Goal: Task Accomplishment & Management: Use online tool/utility

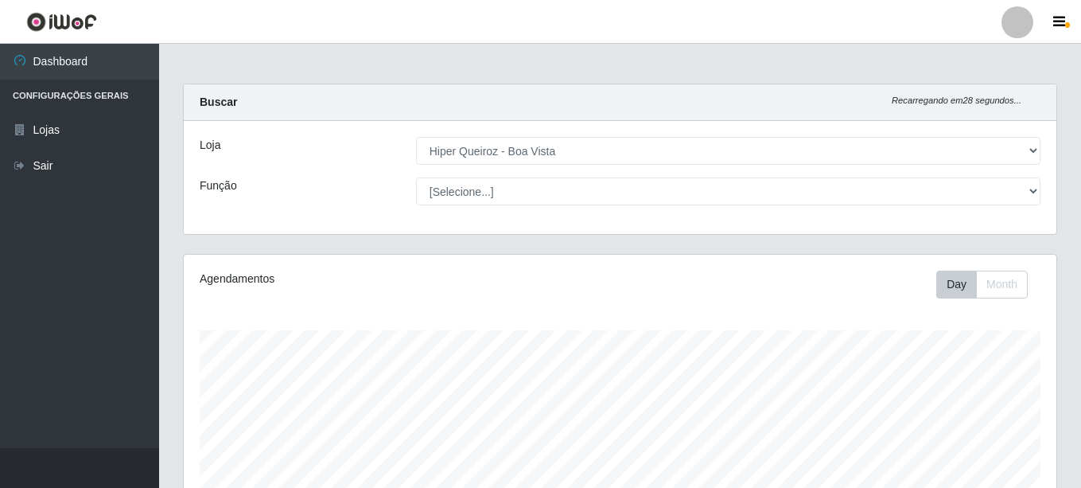
select select "514"
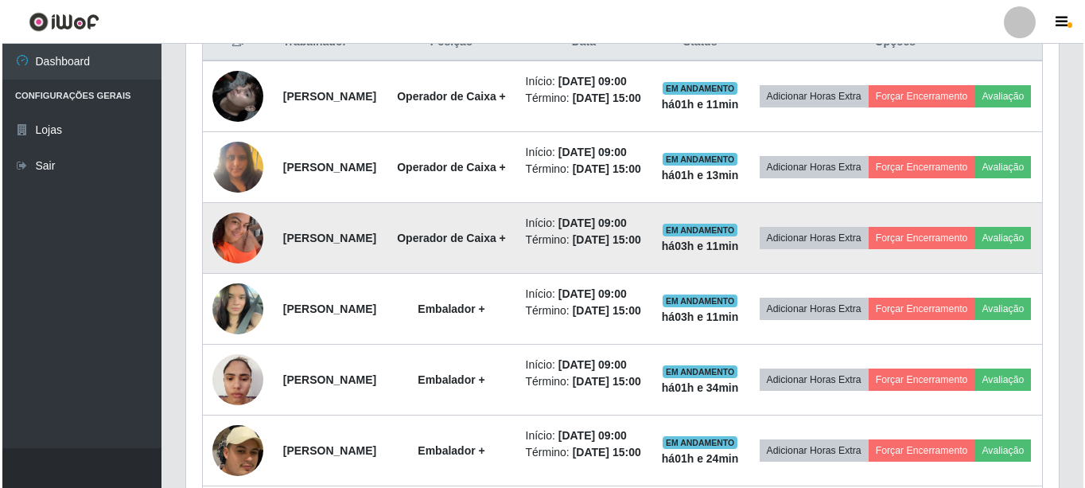
scroll to position [330, 873]
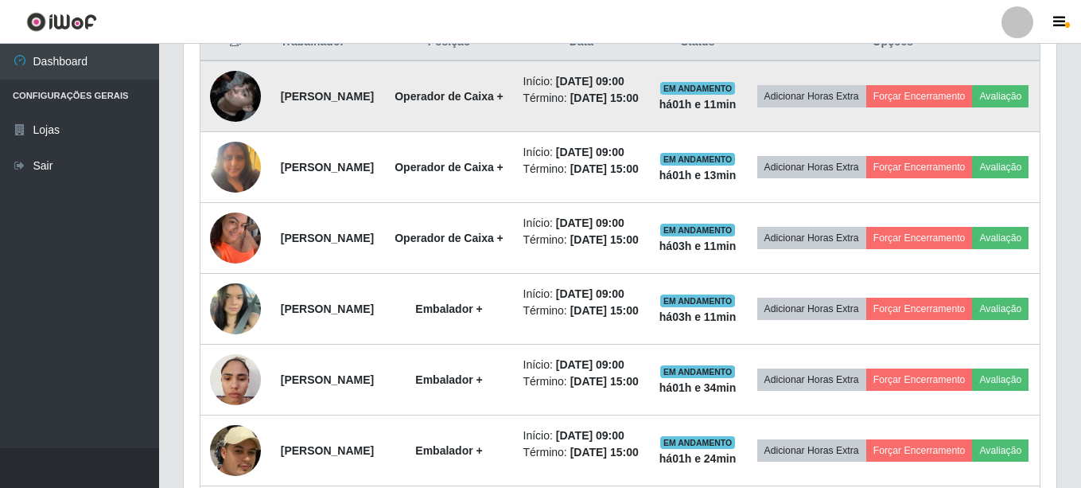
click at [247, 102] on img at bounding box center [235, 96] width 51 height 91
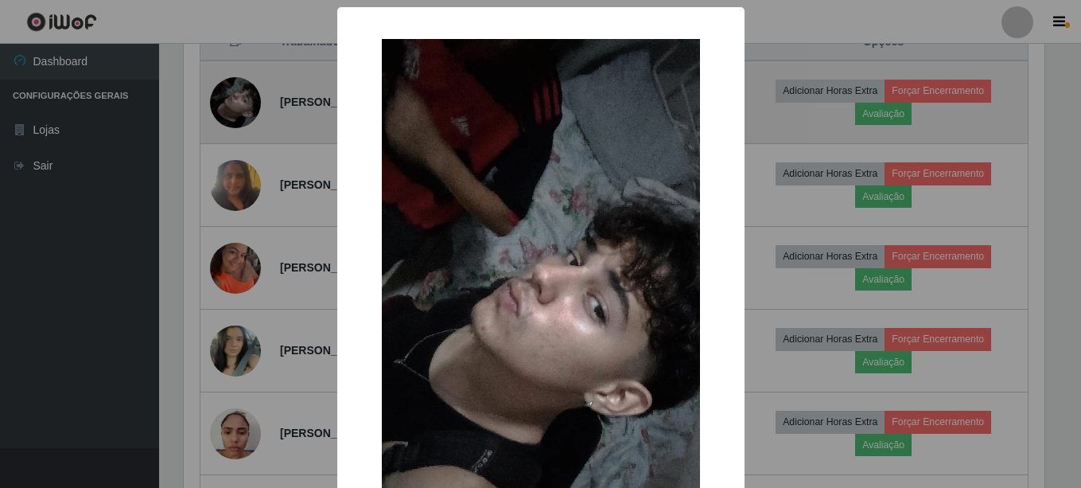
scroll to position [330, 865]
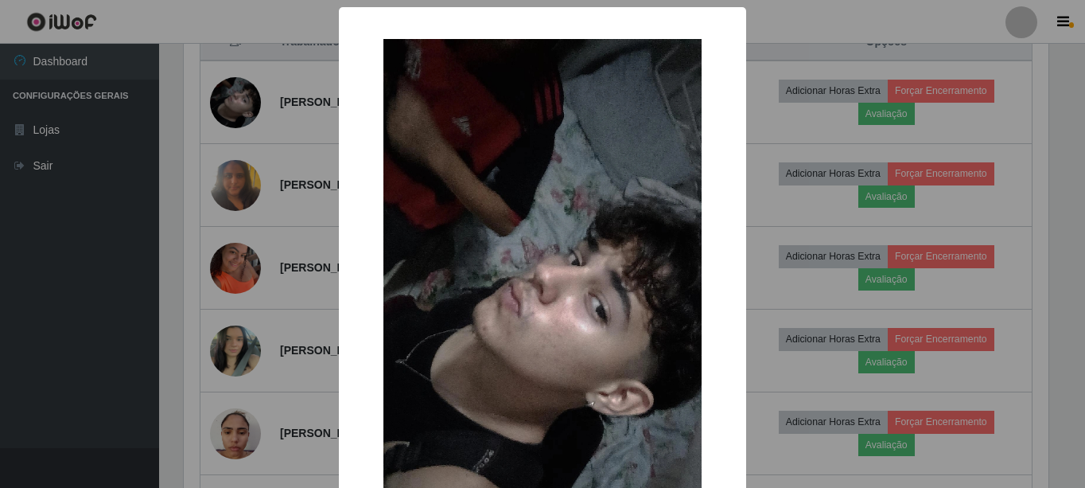
click at [472, 326] on img at bounding box center [543, 322] width 318 height 566
click at [828, 156] on div "× OK Cancel" at bounding box center [542, 244] width 1085 height 488
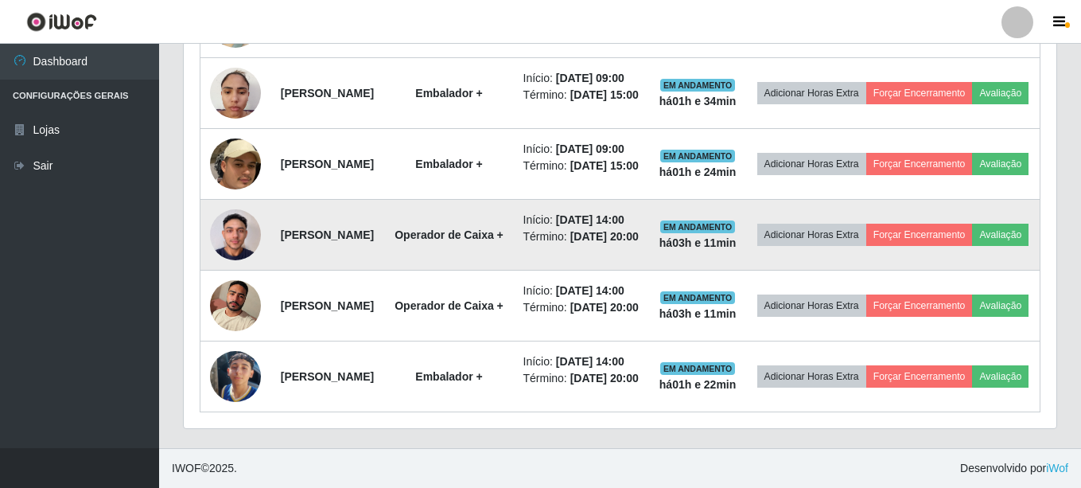
scroll to position [1114, 0]
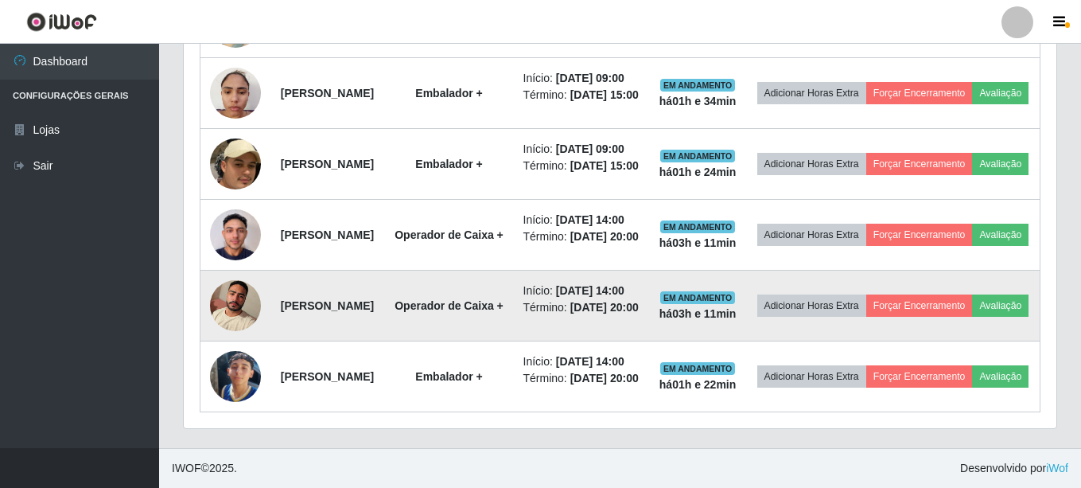
click at [243, 326] on img at bounding box center [235, 305] width 51 height 68
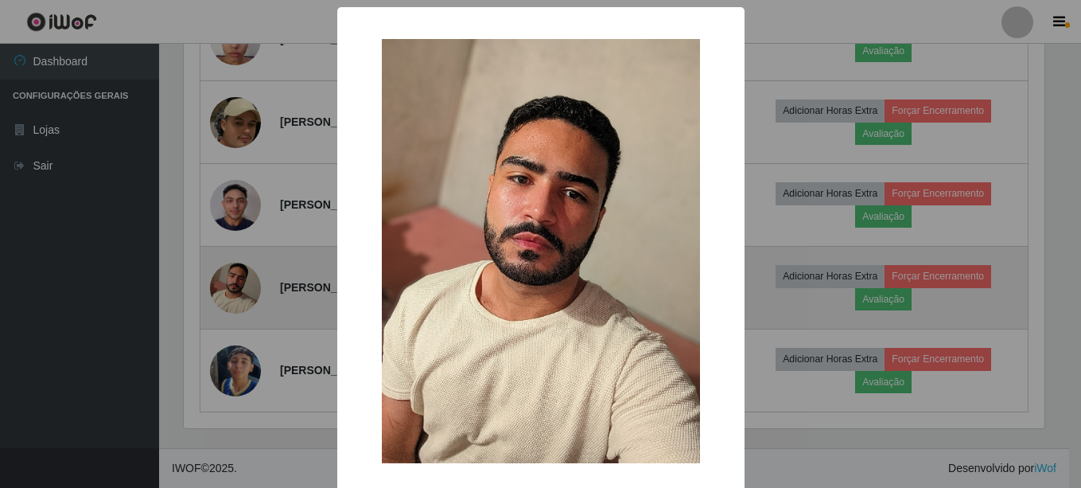
scroll to position [330, 865]
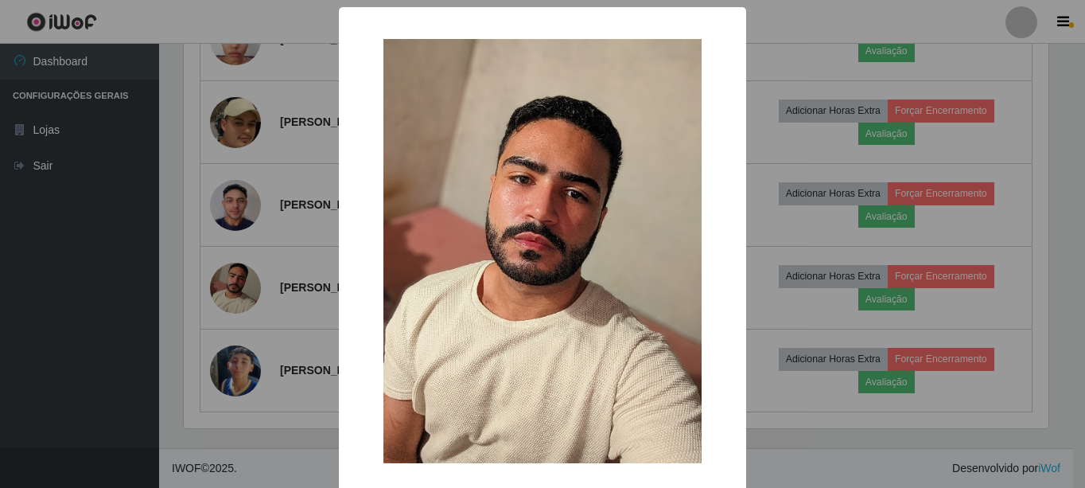
click at [765, 175] on div "× OK Cancel" at bounding box center [542, 244] width 1085 height 488
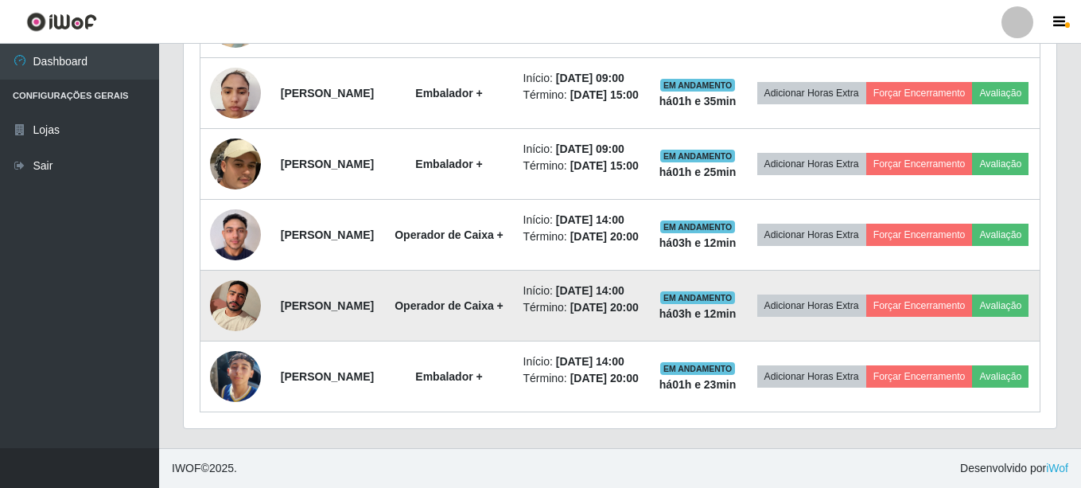
scroll to position [1101, 0]
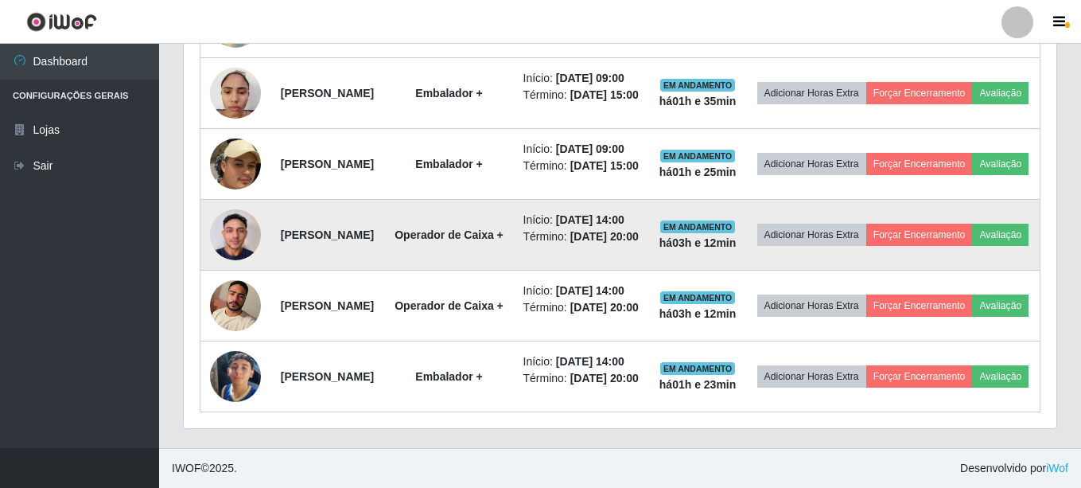
click at [238, 247] on img at bounding box center [235, 235] width 51 height 68
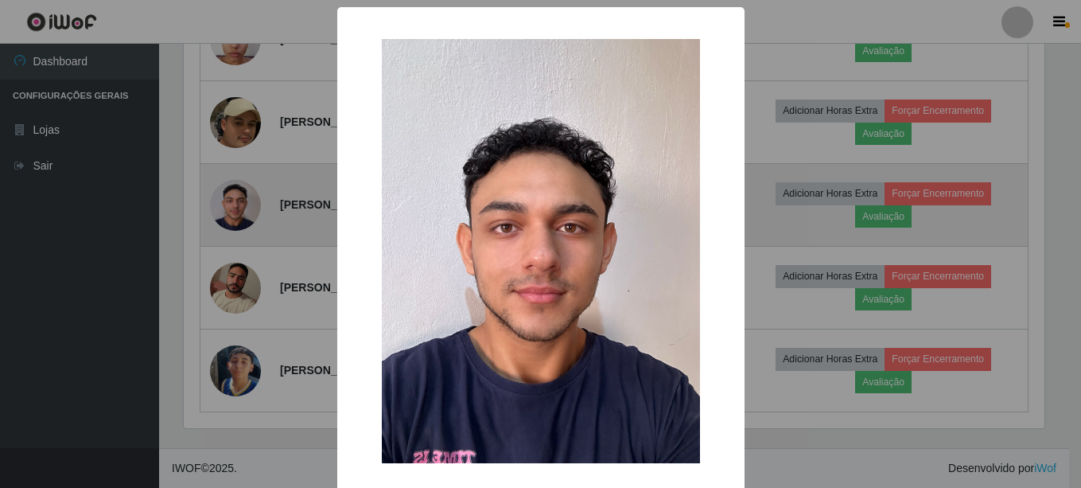
scroll to position [330, 865]
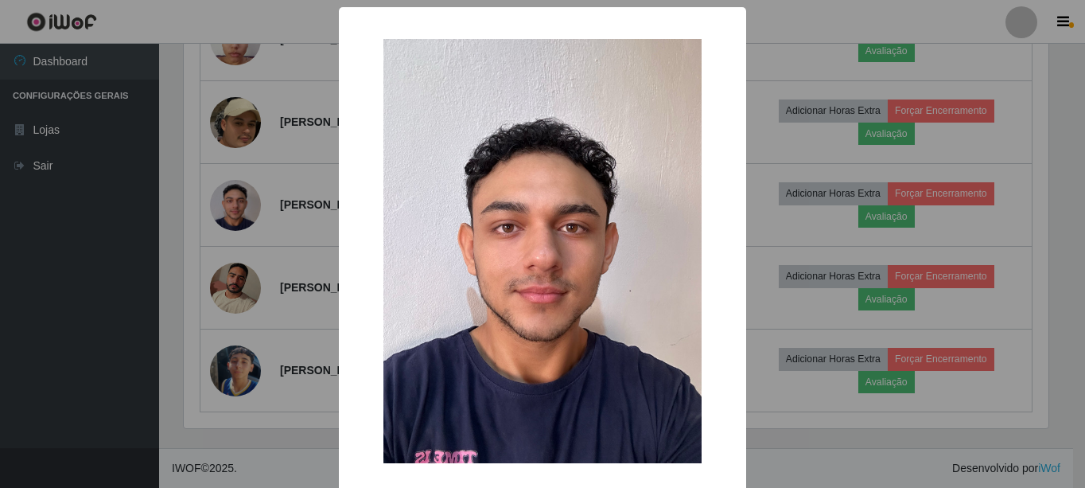
click at [309, 294] on div "× OK Cancel" at bounding box center [542, 244] width 1085 height 488
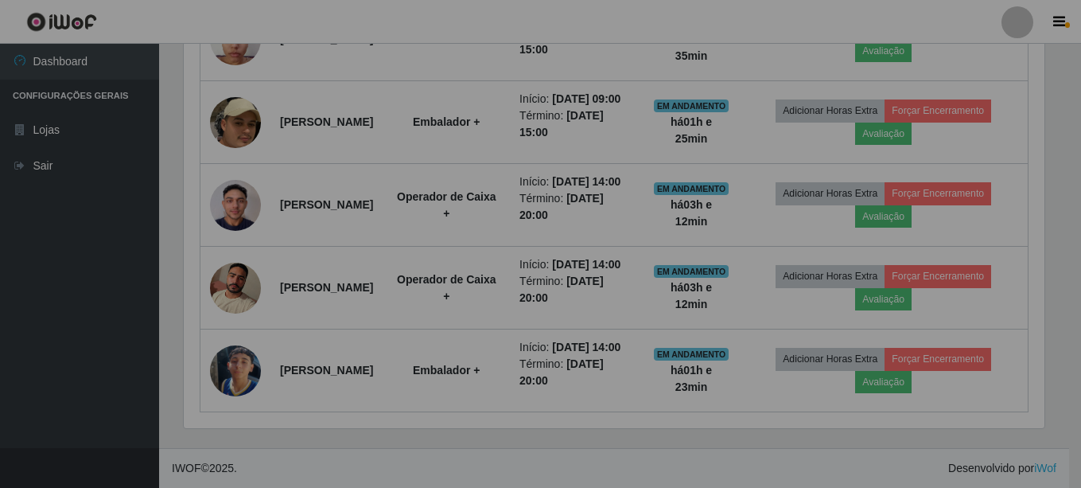
scroll to position [330, 873]
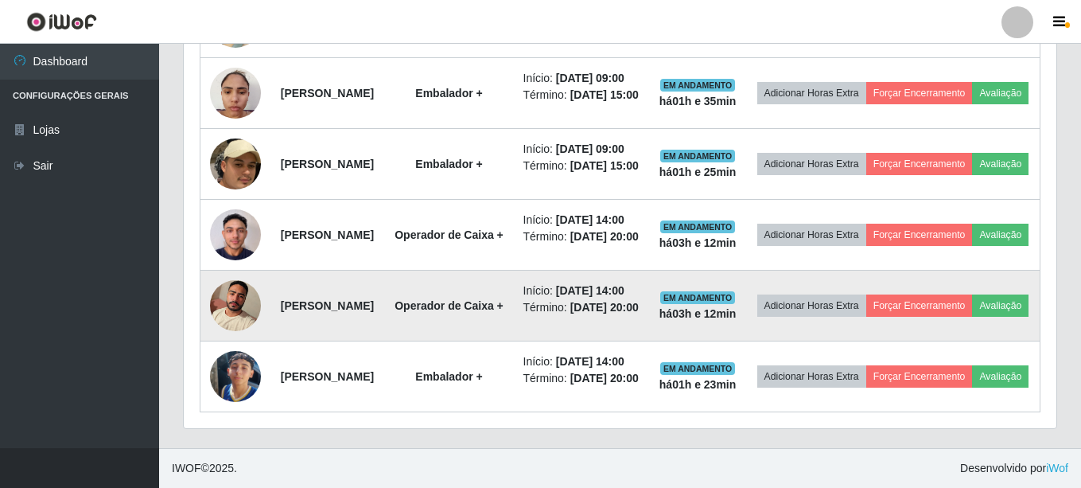
click at [233, 339] on img at bounding box center [235, 305] width 51 height 68
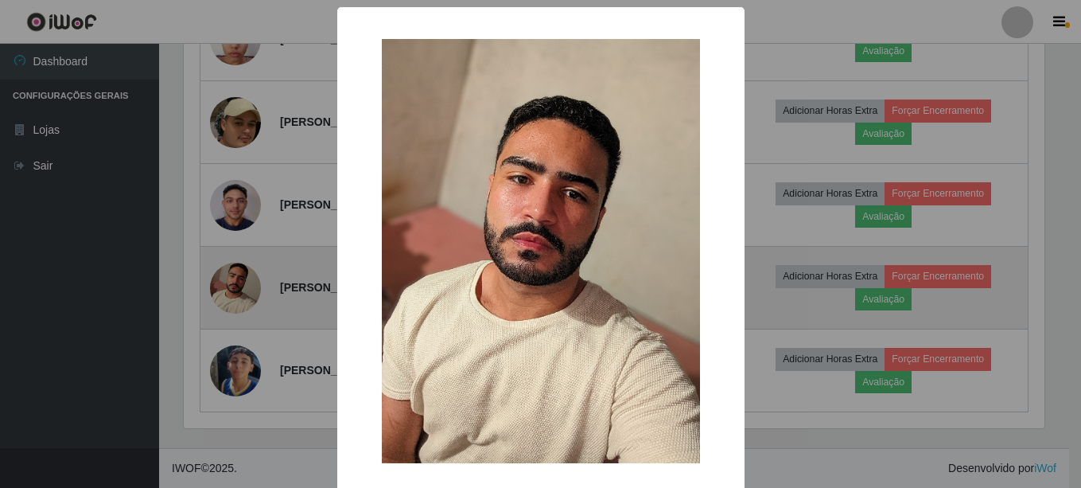
scroll to position [330, 865]
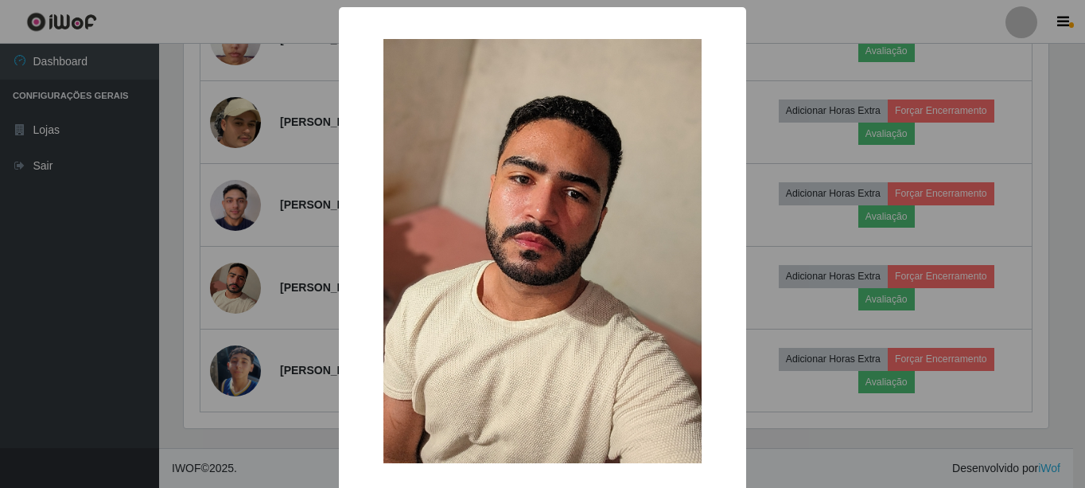
click at [497, 352] on img at bounding box center [543, 251] width 318 height 424
click at [339, 322] on div "× OK Cancel" at bounding box center [542, 282] width 407 height 550
click at [317, 322] on div "× OK Cancel" at bounding box center [542, 244] width 1085 height 488
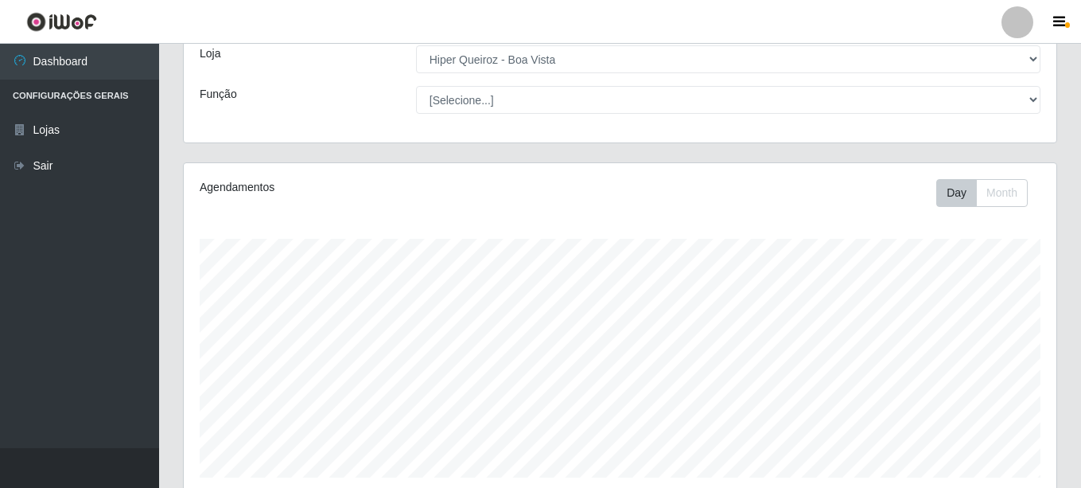
scroll to position [0, 0]
